Goal: Communication & Community: Share content

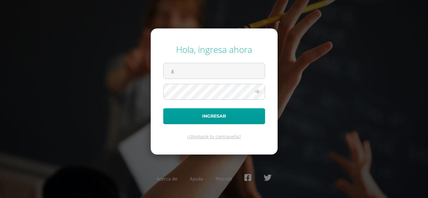
type input "[EMAIL_ADDRESS][DOMAIN_NAME]"
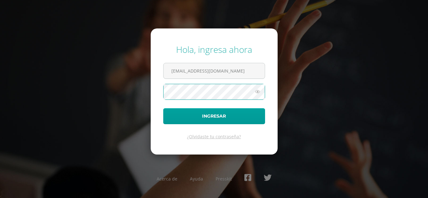
click at [163, 108] on button "Ingresar" at bounding box center [214, 116] width 102 height 16
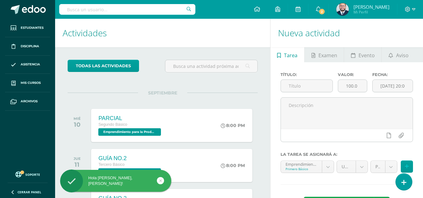
drag, startPoint x: 318, startPoint y: 12, endPoint x: 327, endPoint y: 8, distance: 10.1
click at [318, 11] on span "2" at bounding box center [321, 11] width 7 height 7
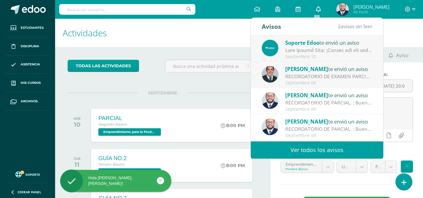
click at [318, 10] on icon at bounding box center [318, 9] width 5 height 6
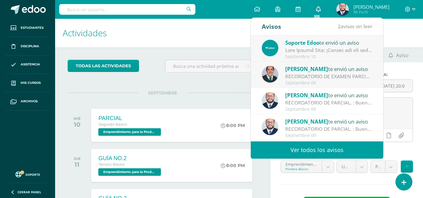
click at [317, 10] on icon at bounding box center [318, 9] width 5 height 6
click at [402, 55] on span "Aviso" at bounding box center [402, 55] width 13 height 15
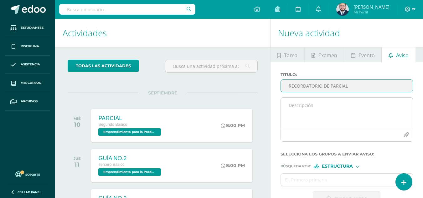
type input "RECORDATORIO DE PARCIAL"
click at [344, 105] on textarea at bounding box center [347, 113] width 132 height 31
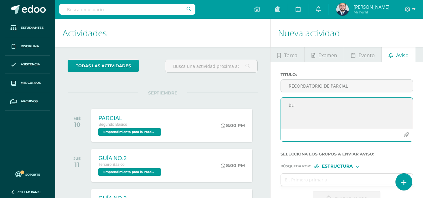
type textarea "b"
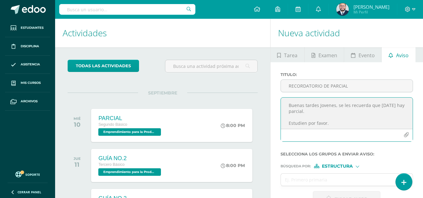
scroll to position [9, 0]
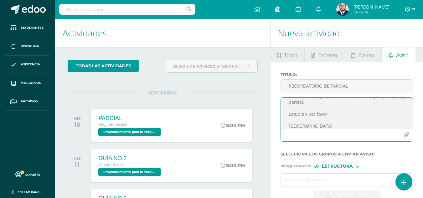
click at [326, 115] on textarea "Buenas tardes Jovenes, se les recuerda que mañana hay parcial. Estudien por fav…" at bounding box center [347, 113] width 132 height 31
type textarea "Buenas tardes Jovenes, se les recuerda que mañana hay parcial. Estudien por fav…"
click at [320, 178] on input "text" at bounding box center [341, 180] width 120 height 12
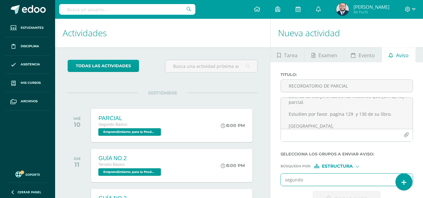
type input "segundo"
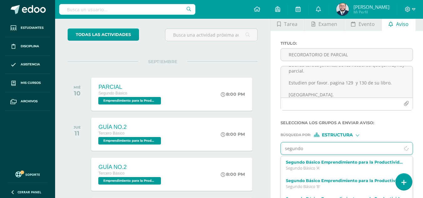
scroll to position [63, 0]
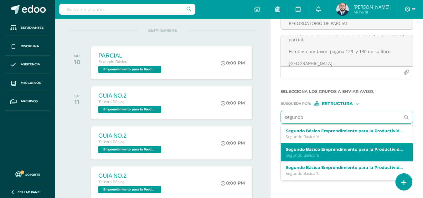
click at [327, 151] on label "Segundo Básico Emprendimiento para la Productividad B" at bounding box center [344, 149] width 117 height 5
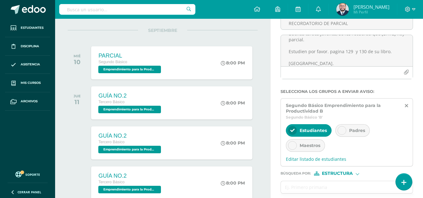
click at [344, 131] on div at bounding box center [341, 130] width 9 height 9
drag, startPoint x: 290, startPoint y: 148, endPoint x: 301, endPoint y: 147, distance: 10.6
click at [291, 148] on div at bounding box center [292, 145] width 9 height 9
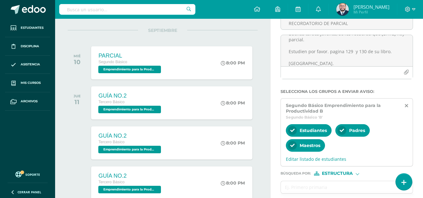
scroll to position [125, 0]
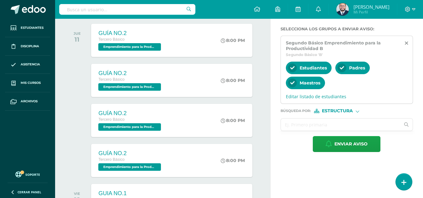
click at [304, 121] on input "text" at bounding box center [341, 125] width 120 height 12
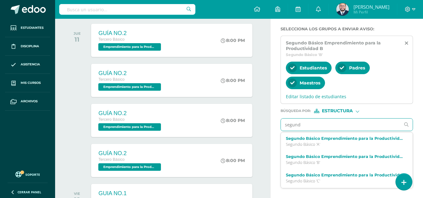
type input "segundo"
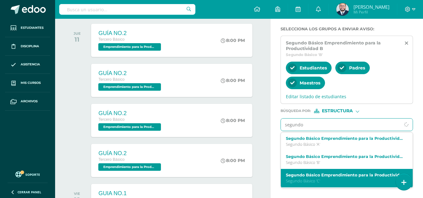
scroll to position [31, 0]
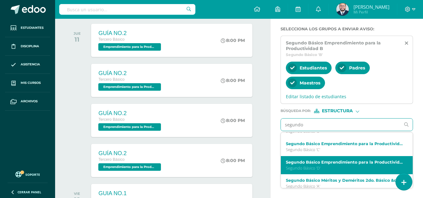
click at [326, 164] on label "Segundo Básico Emprendimiento para la Productividad D" at bounding box center [344, 162] width 117 height 5
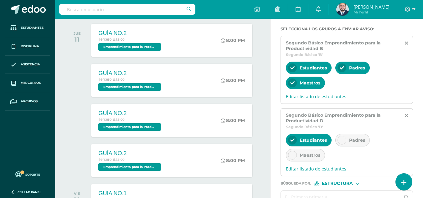
click at [346, 141] on div at bounding box center [341, 140] width 9 height 9
click at [291, 157] on icon at bounding box center [292, 155] width 4 height 4
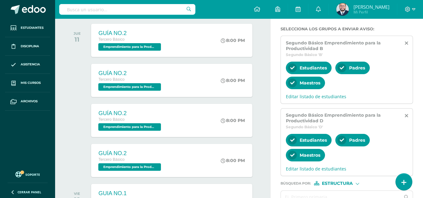
scroll to position [157, 0]
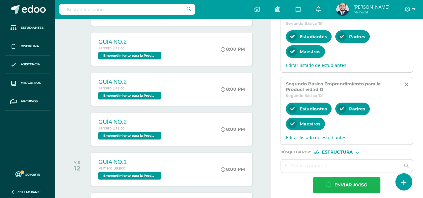
click at [339, 180] on span "Enviar aviso" at bounding box center [350, 185] width 33 height 15
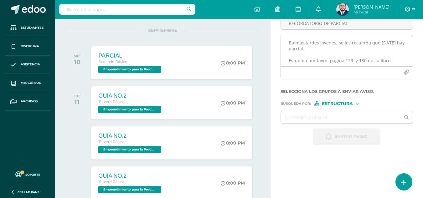
scroll to position [31, 0]
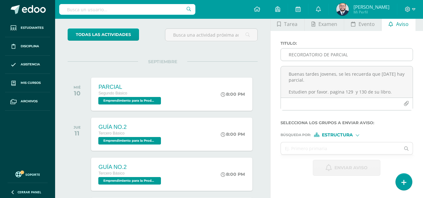
click at [311, 54] on input "RECORDATORIO DE PARCIAL" at bounding box center [347, 55] width 132 height 12
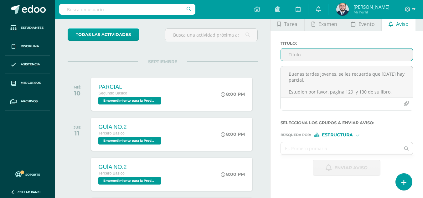
type input "R"
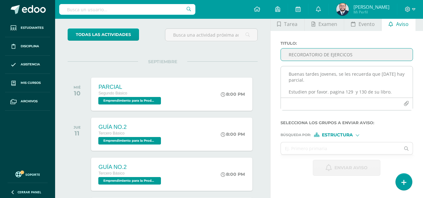
type input "RECORDATORIO DE EJERCICOS"
click at [327, 81] on textarea "Buenas tardes Jovenes, se les recuerda que mañana hay parcial. Estudien por fav…" at bounding box center [347, 81] width 132 height 31
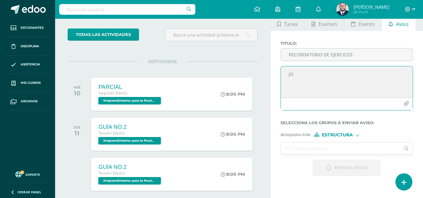
type textarea "j"
type textarea "H"
type textarea "Jovenes buenas tardes, un gusto saludarlos. Les recuerdo de traer los ejercicio…"
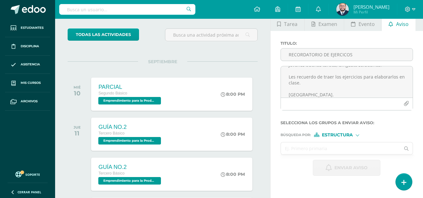
click at [311, 148] on input "text" at bounding box center [341, 148] width 120 height 12
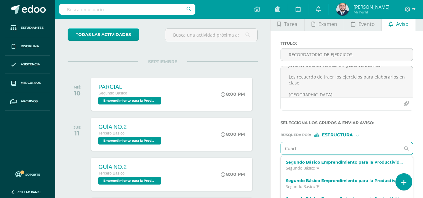
type input "Cuarto"
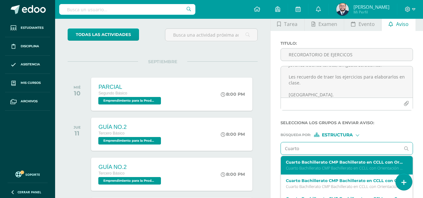
click at [328, 163] on label "Cuarto Bachillerato CMP Bachillerato en CCLL con Orientación en Computación Con…" at bounding box center [344, 162] width 117 height 5
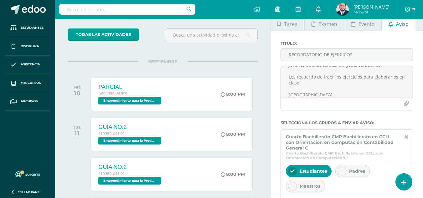
scroll to position [94, 0]
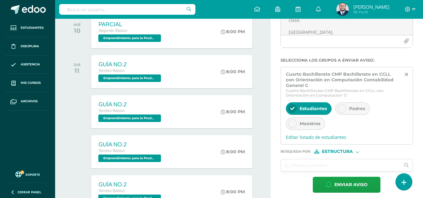
click at [343, 109] on icon at bounding box center [342, 108] width 4 height 4
click at [295, 124] on div at bounding box center [292, 123] width 9 height 9
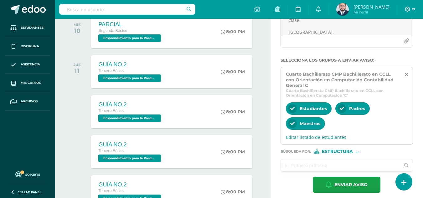
scroll to position [157, 0]
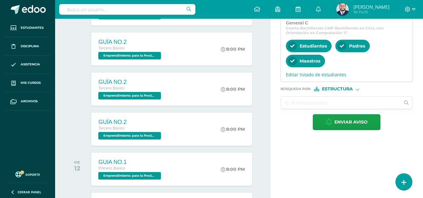
click at [301, 105] on input "text" at bounding box center [341, 103] width 120 height 12
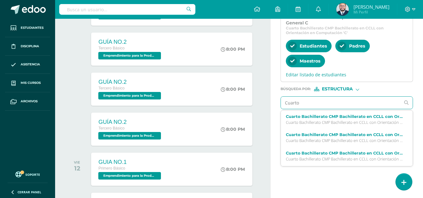
type input "Cuarto"
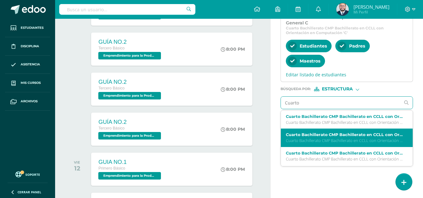
click at [340, 142] on p "Cuarto Bachillerato CMP Bachillerato en CCLL con Orientación en Computación 'D'" at bounding box center [344, 140] width 117 height 5
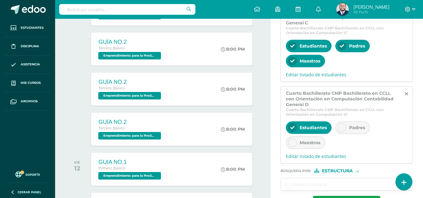
click at [342, 129] on icon at bounding box center [342, 128] width 4 height 4
click at [290, 142] on div at bounding box center [292, 142] width 9 height 9
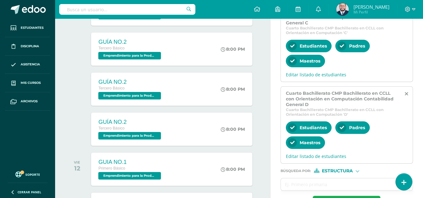
scroll to position [219, 0]
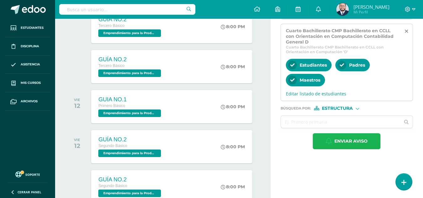
click at [344, 142] on span "Enviar aviso" at bounding box center [350, 141] width 33 height 15
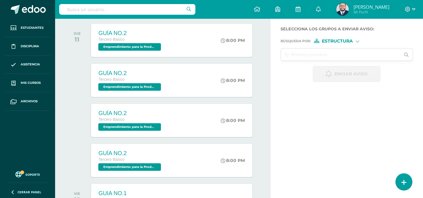
scroll to position [0, 0]
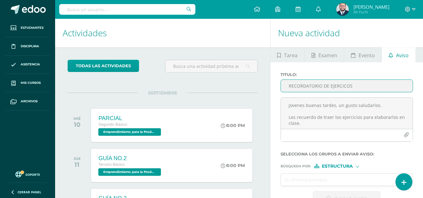
click at [337, 87] on input "RECORDATORIO DE EJERCICOS" at bounding box center [347, 86] width 132 height 12
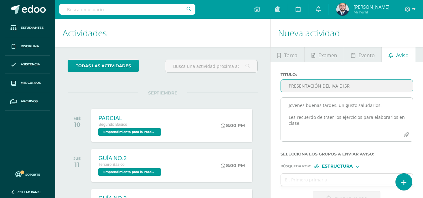
type input "PRESENTACIÓN DEL IVA E ISR"
click at [336, 110] on textarea "Jovenes buenas tardes, un gusto saludarlos. Les recuerdo de traer los ejercicio…" at bounding box center [347, 113] width 132 height 31
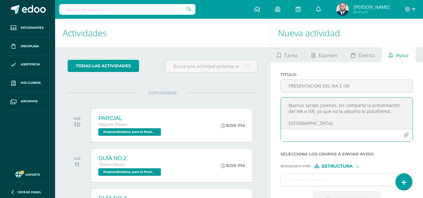
type textarea "Buenas tardes Jovenes, les comparto la presentación del IVA e ISR, ya que no la…"
click at [404, 136] on icon "button" at bounding box center [406, 134] width 5 height 5
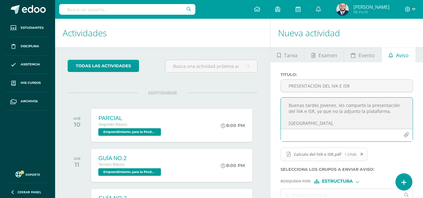
scroll to position [63, 0]
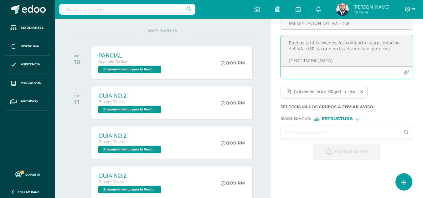
click at [295, 131] on input "text" at bounding box center [341, 132] width 120 height 12
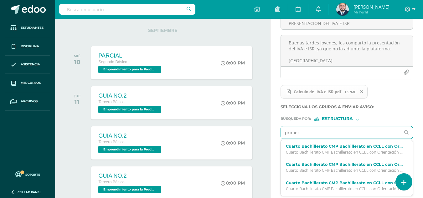
type input "primero"
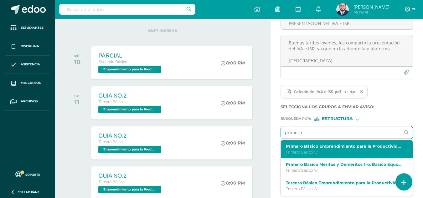
click at [322, 146] on label "Primero Básico Emprendimiento para la Productividad E" at bounding box center [344, 146] width 117 height 5
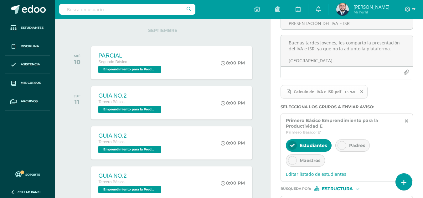
click at [344, 142] on div "Padres" at bounding box center [352, 145] width 34 height 13
click at [291, 162] on icon at bounding box center [292, 160] width 4 height 4
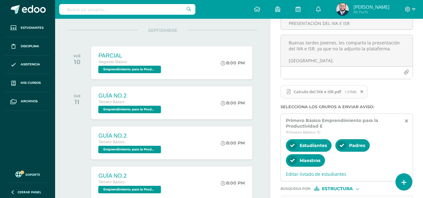
scroll to position [157, 0]
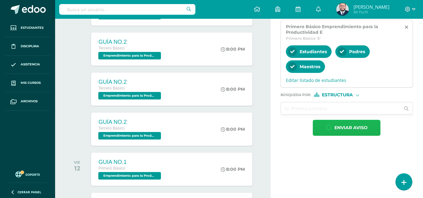
click at [341, 126] on span "Enviar aviso" at bounding box center [350, 127] width 33 height 15
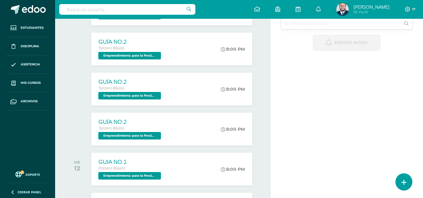
click at [416, 6] on div at bounding box center [410, 9] width 26 height 19
click at [411, 10] on span at bounding box center [410, 9] width 11 height 7
click at [404, 42] on span "Cerrar sesión" at bounding box center [394, 43] width 28 height 6
